Goal: Task Accomplishment & Management: Manage account settings

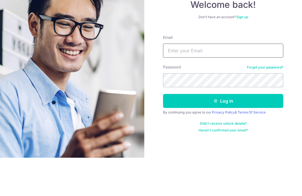
type input "Khoojessica@ymail.com"
click at [223, 132] on button "Log in" at bounding box center [223, 139] width 120 height 14
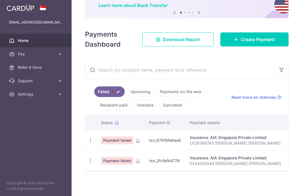
scroll to position [53, 0]
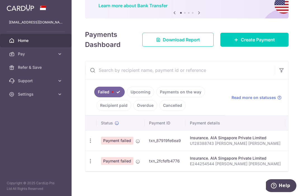
click at [88, 144] on icon "button" at bounding box center [91, 141] width 6 height 6
click at [101, 159] on span "Update payment" at bounding box center [120, 156] width 38 height 7
radio input "true"
type input "2,090.00"
type input "U128388743 Dennis Tung Hui Chung"
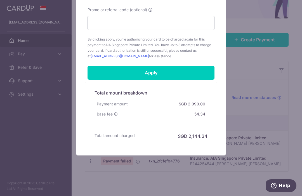
scroll to position [257, 0]
click at [173, 73] on input "Apply" at bounding box center [151, 73] width 127 height 14
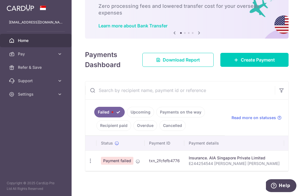
scroll to position [33, 0]
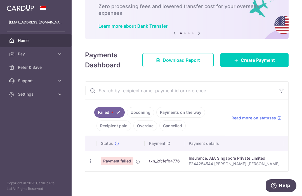
click at [88, 164] on icon "button" at bounding box center [91, 161] width 6 height 6
click at [101, 180] on span "Update payment" at bounding box center [120, 176] width 38 height 7
radio input "true"
type input "197.62"
type input "E244254544 [PERSON_NAME] [PERSON_NAME]"
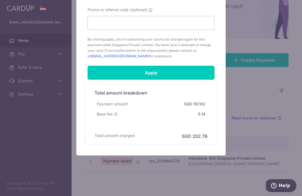
scroll to position [257, 0]
click at [171, 76] on input "Apply" at bounding box center [151, 73] width 127 height 14
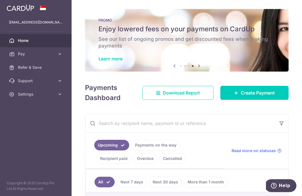
click at [0, 0] on button "button" at bounding box center [0, 0] width 0 height 0
click at [61, 97] on icon at bounding box center [60, 94] width 6 height 6
click at [52, 121] on span "Logout" at bounding box center [36, 121] width 37 height 6
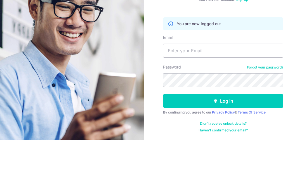
click at [116, 87] on img at bounding box center [71, 143] width 201 height 287
